Goal: Task Accomplishment & Management: Use online tool/utility

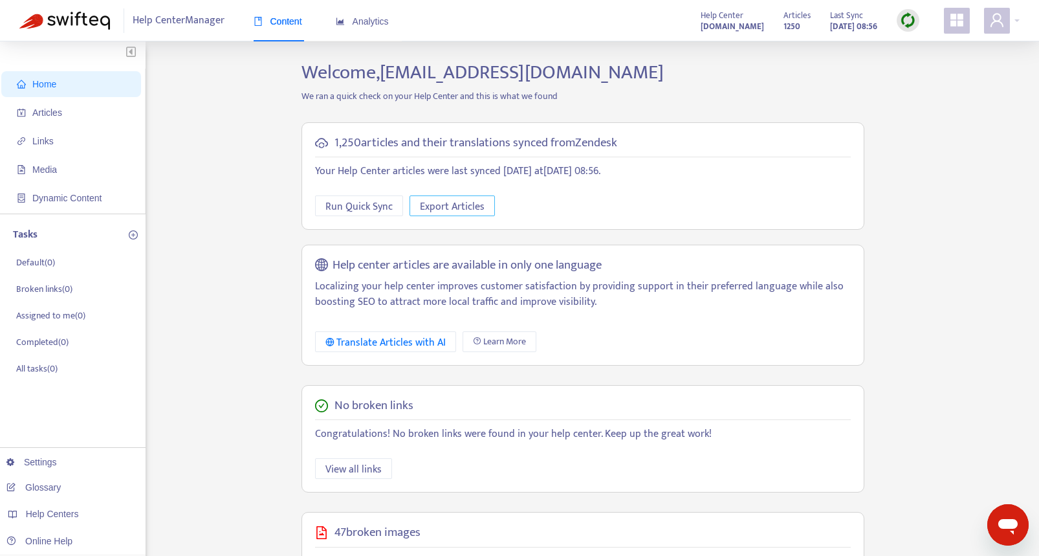
click at [439, 209] on span "Export Articles" at bounding box center [452, 207] width 65 height 16
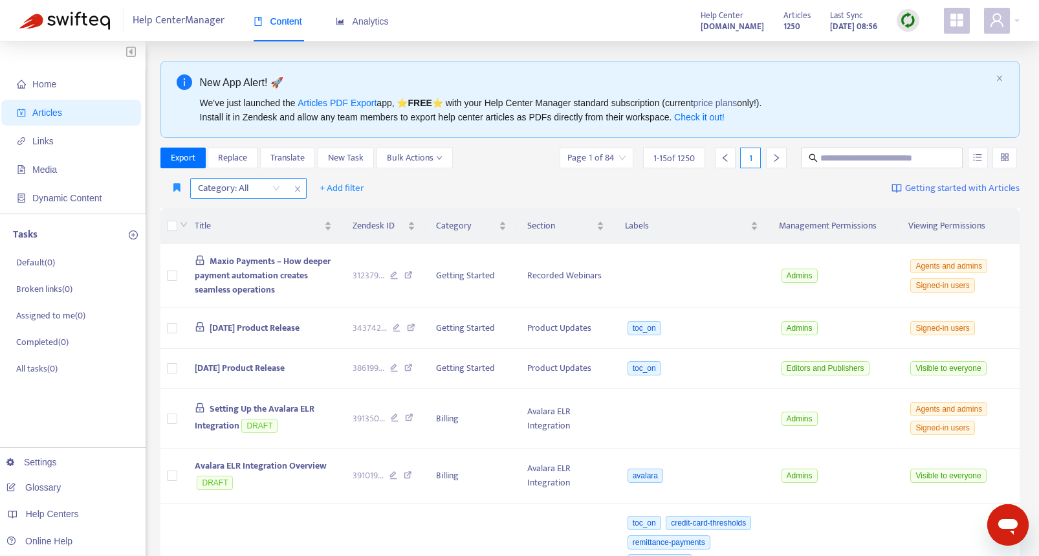
click at [278, 190] on div "Category: All" at bounding box center [239, 187] width 96 height 19
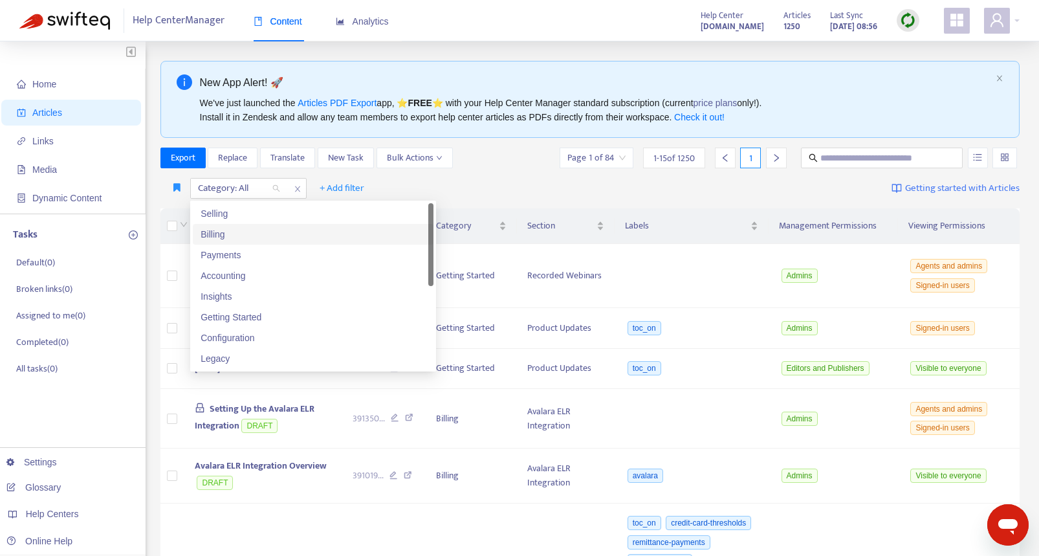
click at [267, 232] on div "Billing" at bounding box center [312, 234] width 225 height 14
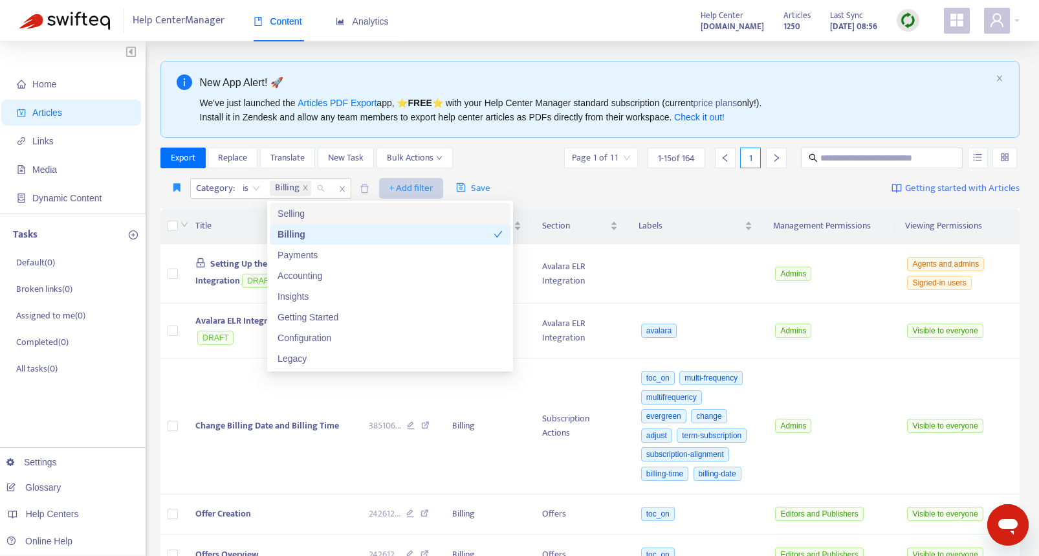
click at [411, 188] on span "+ Add filter" at bounding box center [411, 188] width 45 height 16
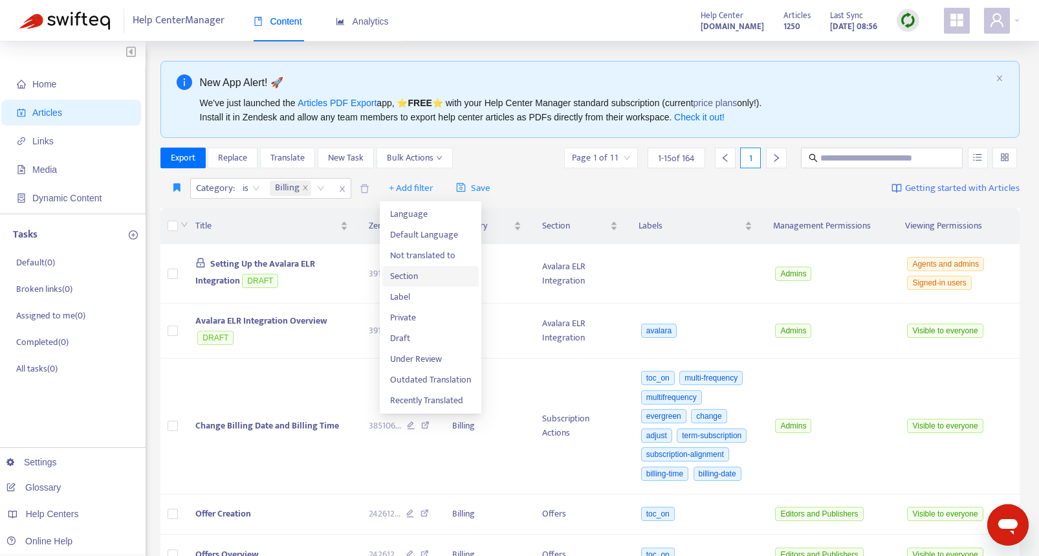
click at [398, 277] on span "Section" at bounding box center [430, 276] width 81 height 14
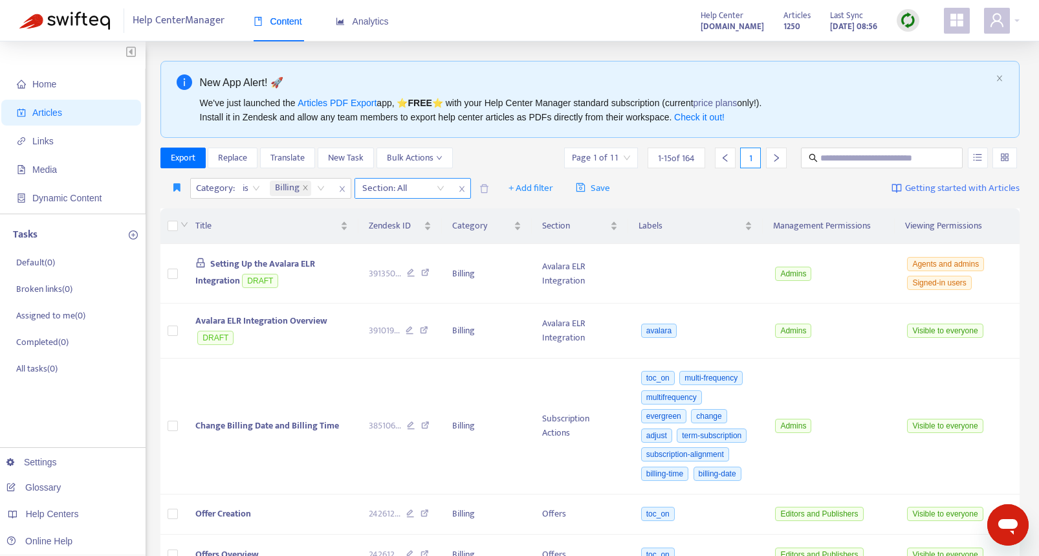
click at [406, 191] on div at bounding box center [397, 188] width 78 height 16
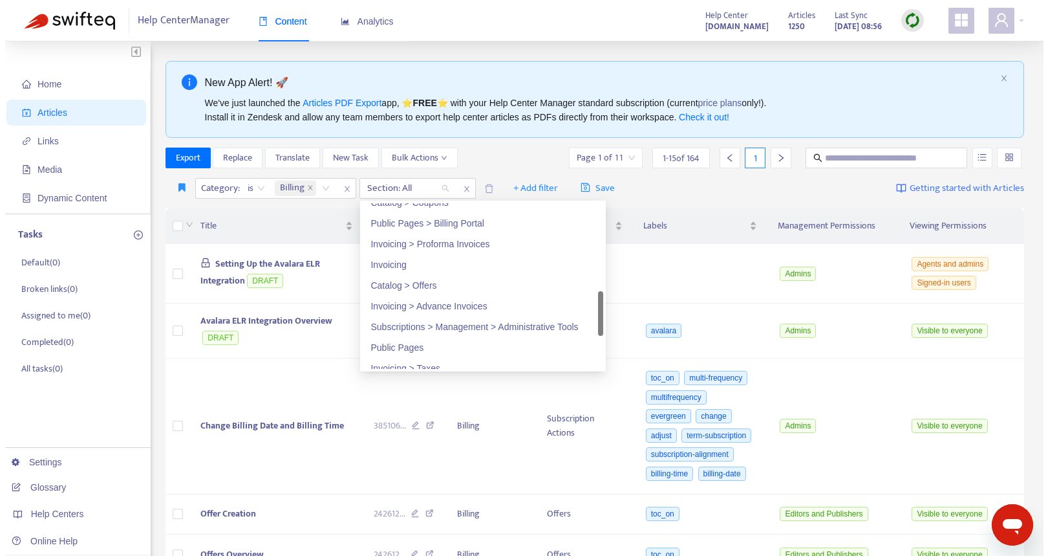
scroll to position [406, 0]
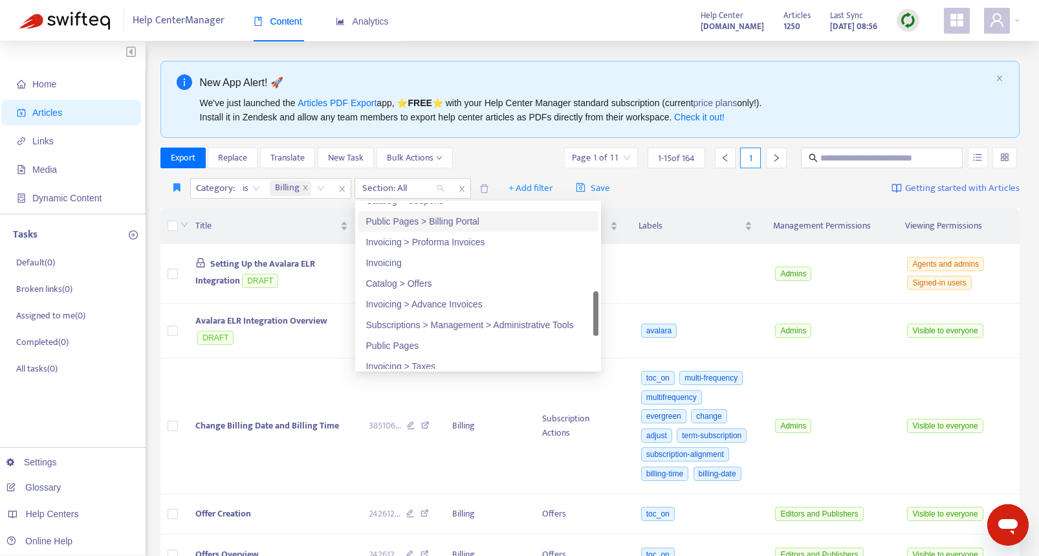
click at [407, 222] on div "Public Pages > Billing Portal" at bounding box center [477, 221] width 225 height 14
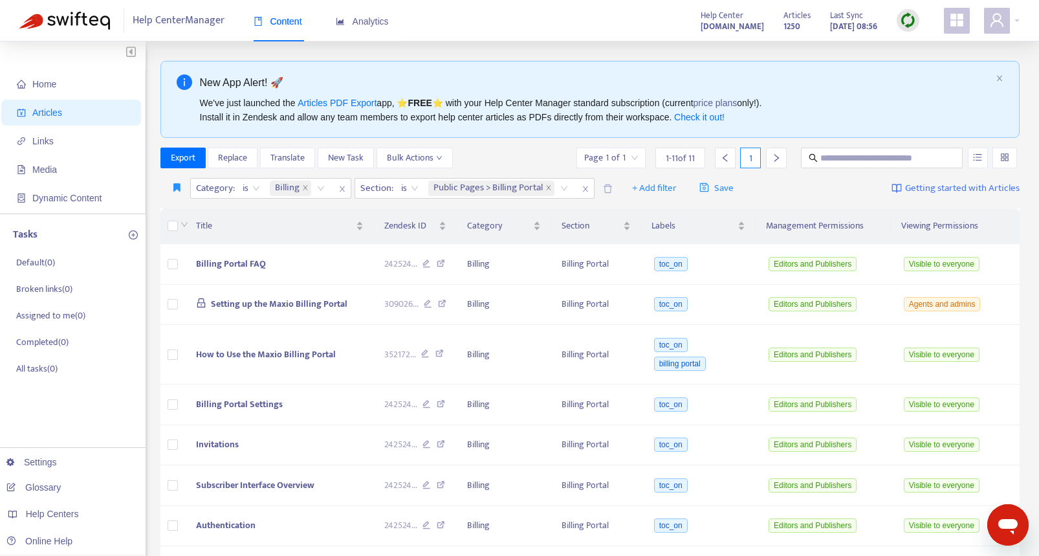
click at [695, 200] on div "Category : is Billing Section : is Public Pages > Billing Portal + Add filter S…" at bounding box center [590, 188] width 860 height 30
click at [186, 155] on span "Export" at bounding box center [183, 158] width 25 height 14
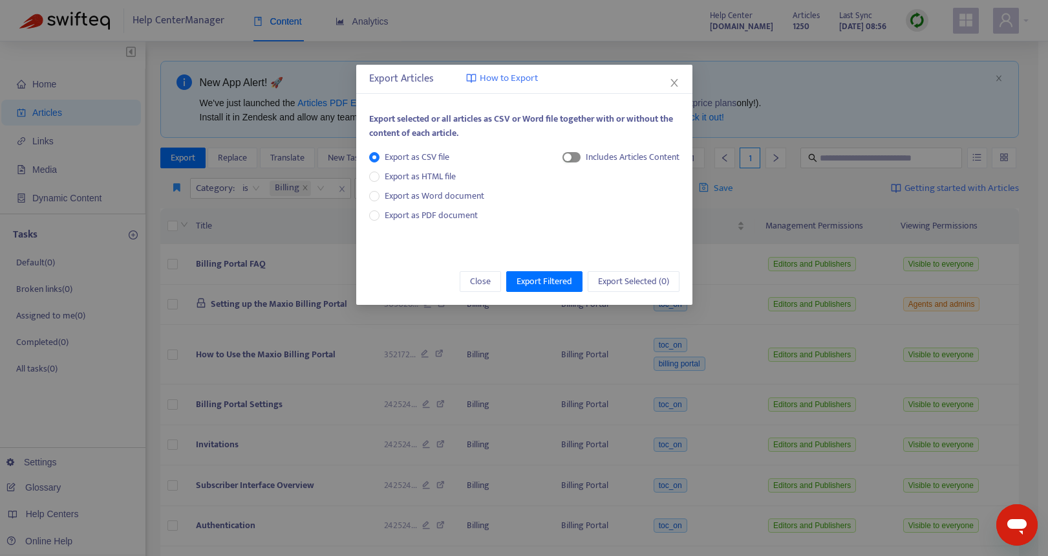
click at [574, 159] on span "button" at bounding box center [572, 157] width 18 height 10
click at [534, 277] on span "Export Filtered" at bounding box center [545, 281] width 56 height 14
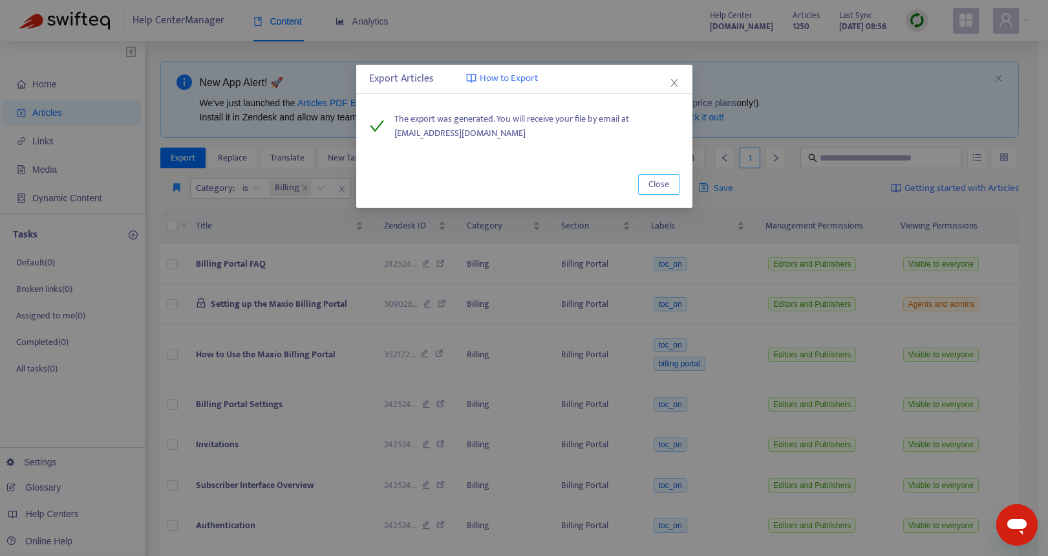
click at [655, 187] on span "Close" at bounding box center [659, 184] width 21 height 14
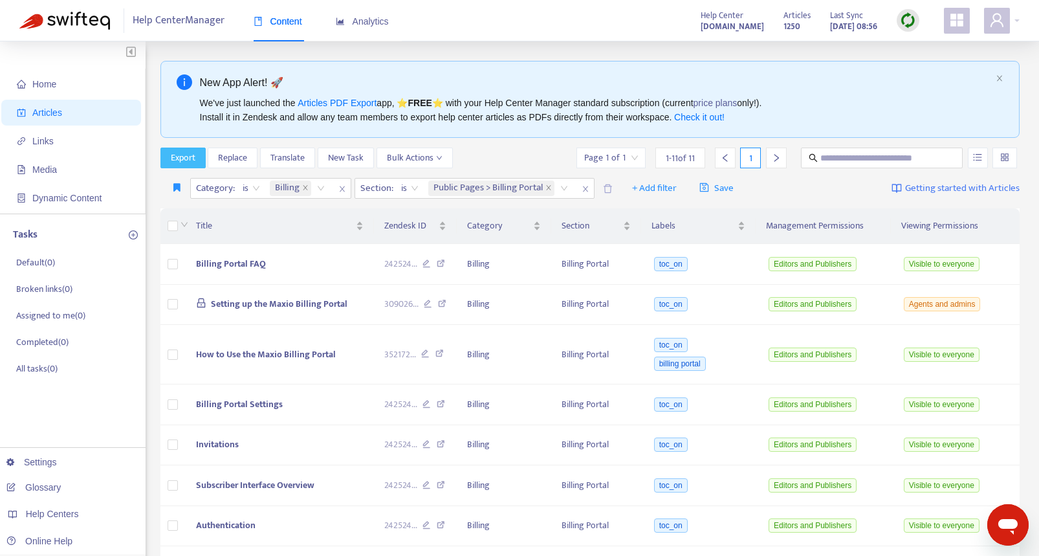
click at [186, 156] on span "Export" at bounding box center [183, 158] width 25 height 14
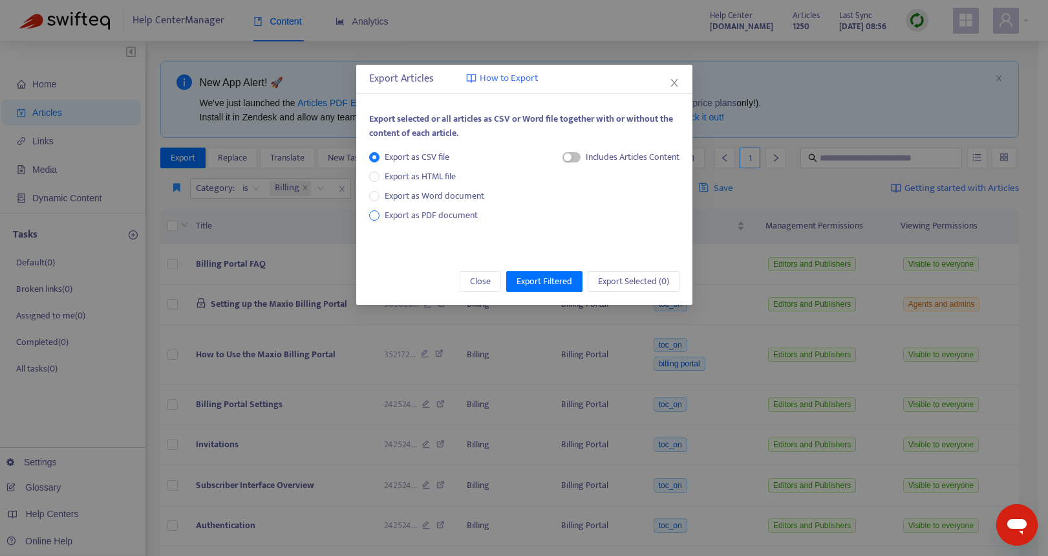
click at [383, 215] on span "Export as PDF document" at bounding box center [431, 215] width 103 height 14
click at [563, 160] on span "button" at bounding box center [559, 157] width 18 height 10
click at [546, 287] on span "Export Filtered" at bounding box center [545, 281] width 56 height 14
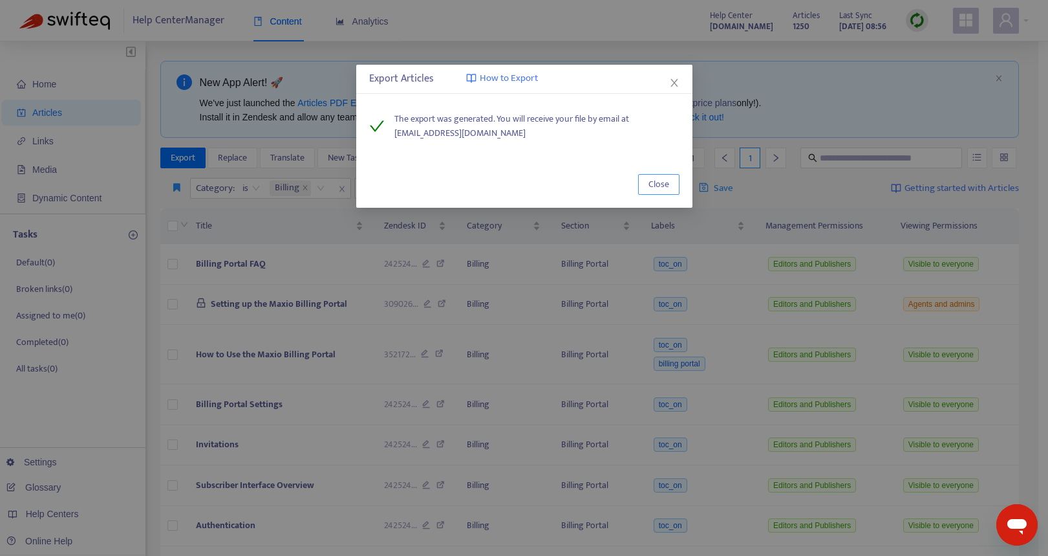
click at [662, 176] on button "Close" at bounding box center [658, 184] width 41 height 21
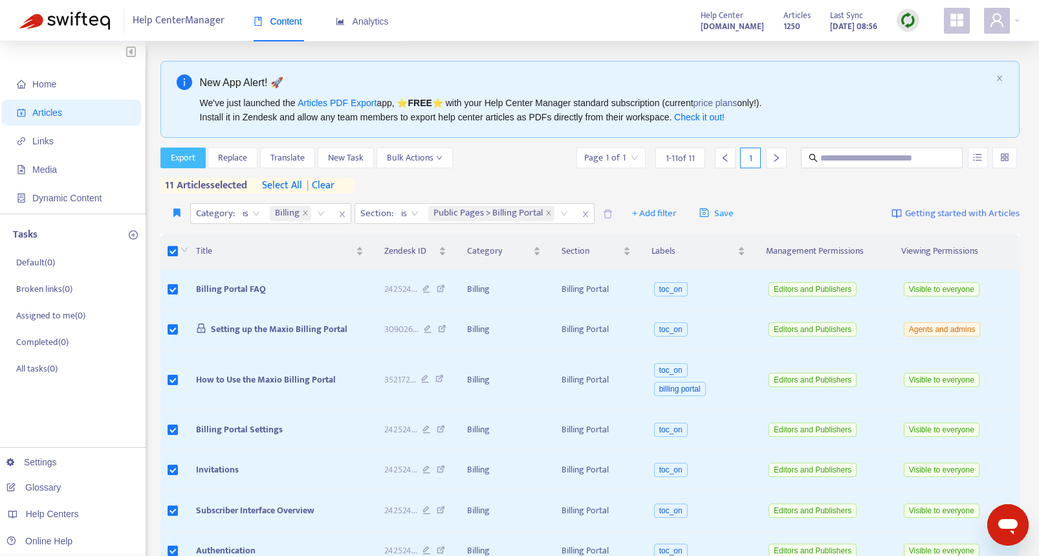
click at [178, 161] on span "Export" at bounding box center [183, 158] width 25 height 14
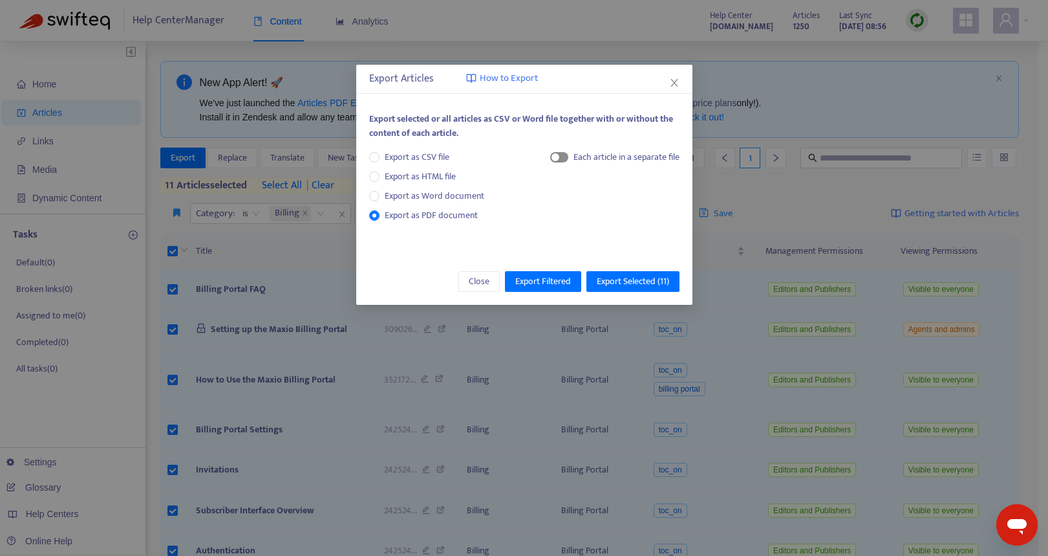
click at [562, 157] on span "button" at bounding box center [559, 157] width 18 height 10
click at [608, 277] on span "Export Selected ( 11 )" at bounding box center [633, 281] width 72 height 14
